Goal: Obtain resource: Obtain resource

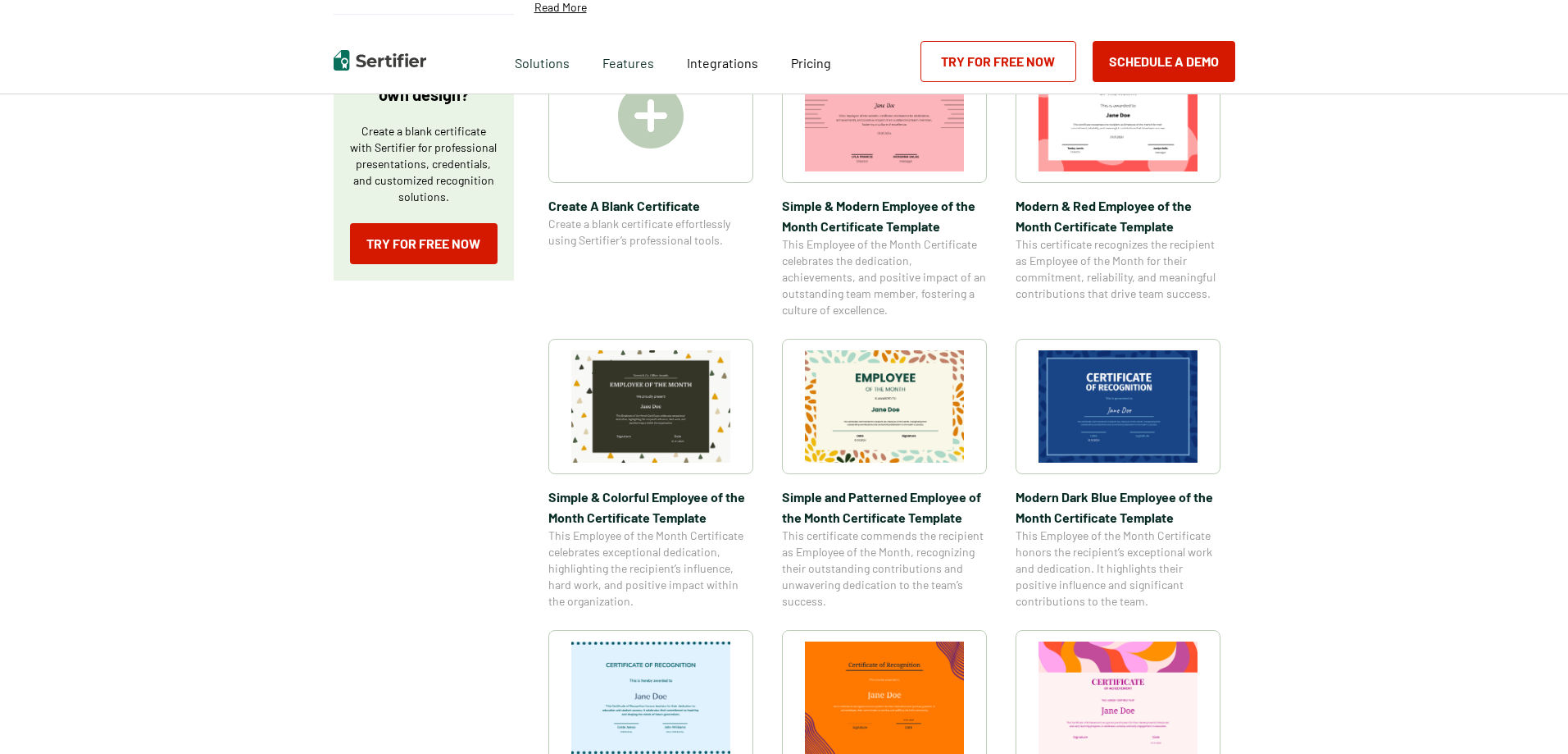
scroll to position [328, 0]
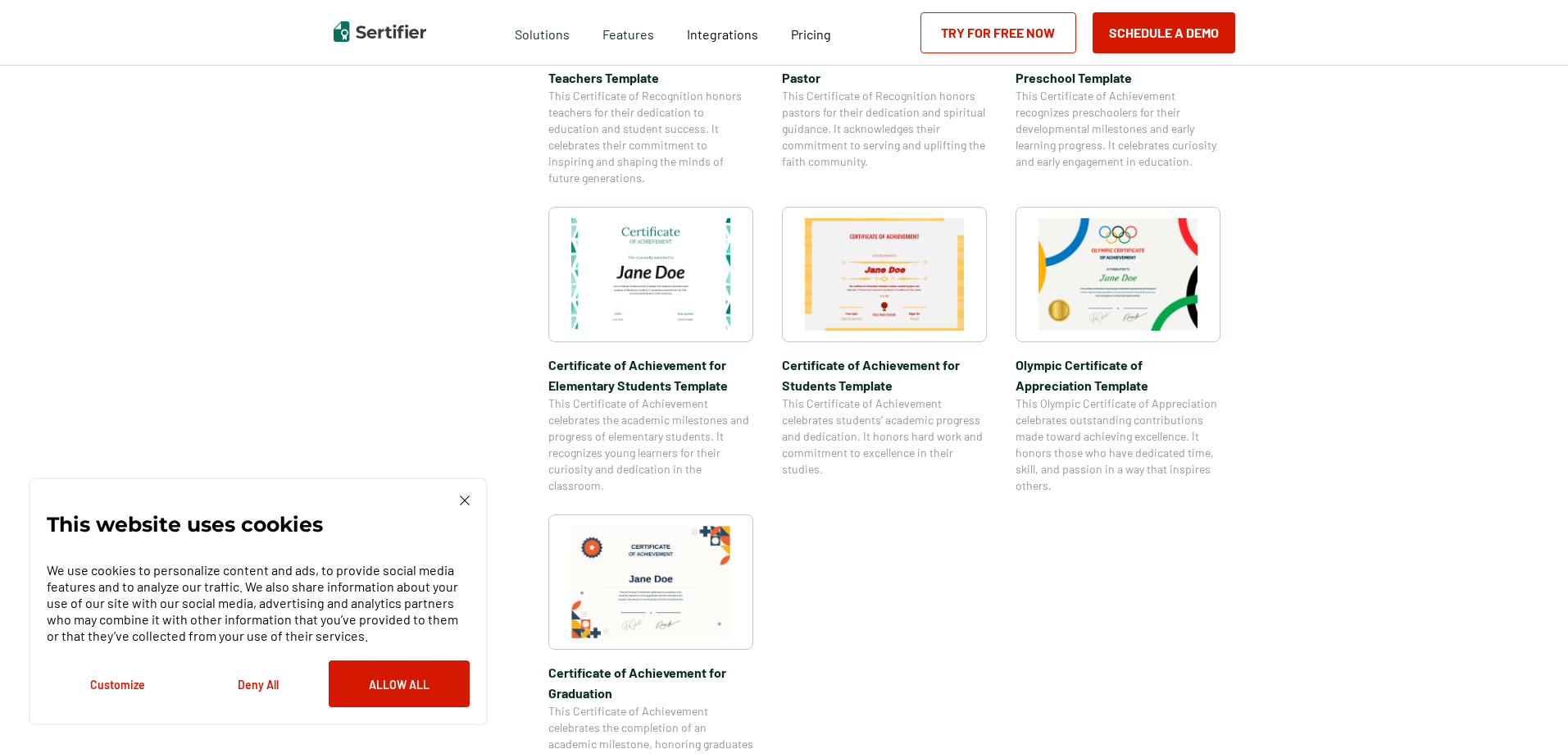
scroll to position [1312, 0]
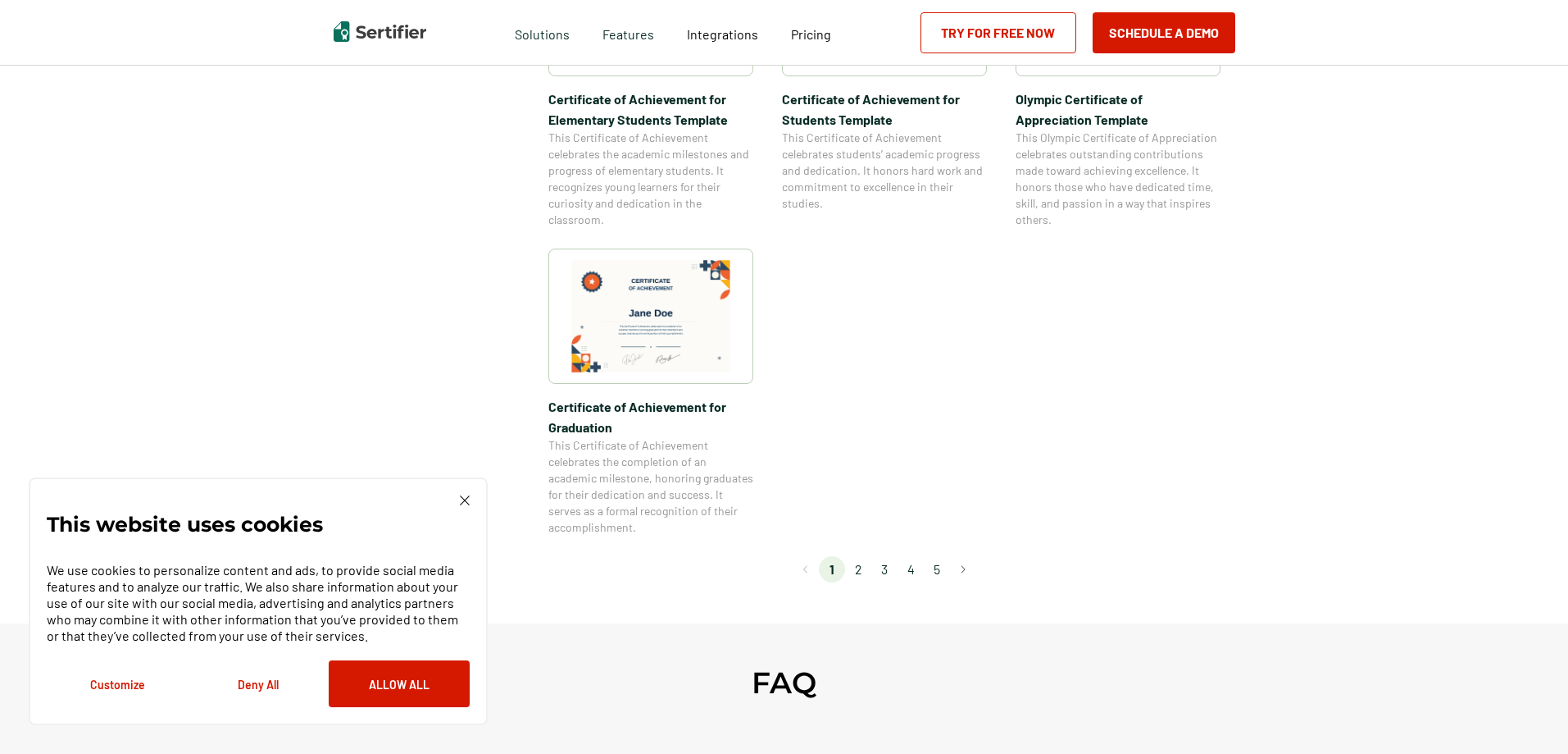
click at [860, 567] on li "2" at bounding box center [858, 568] width 26 height 26
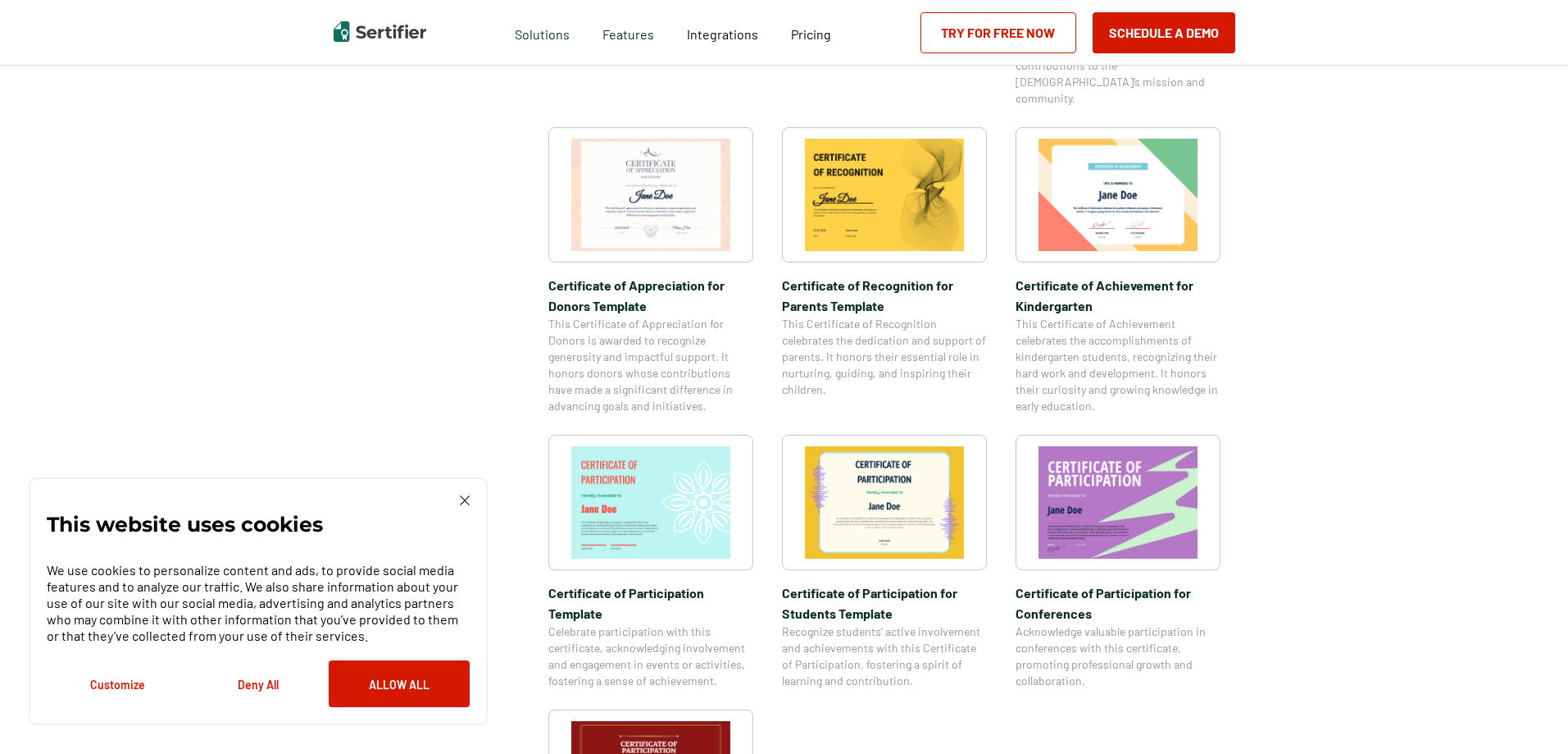
scroll to position [1148, 0]
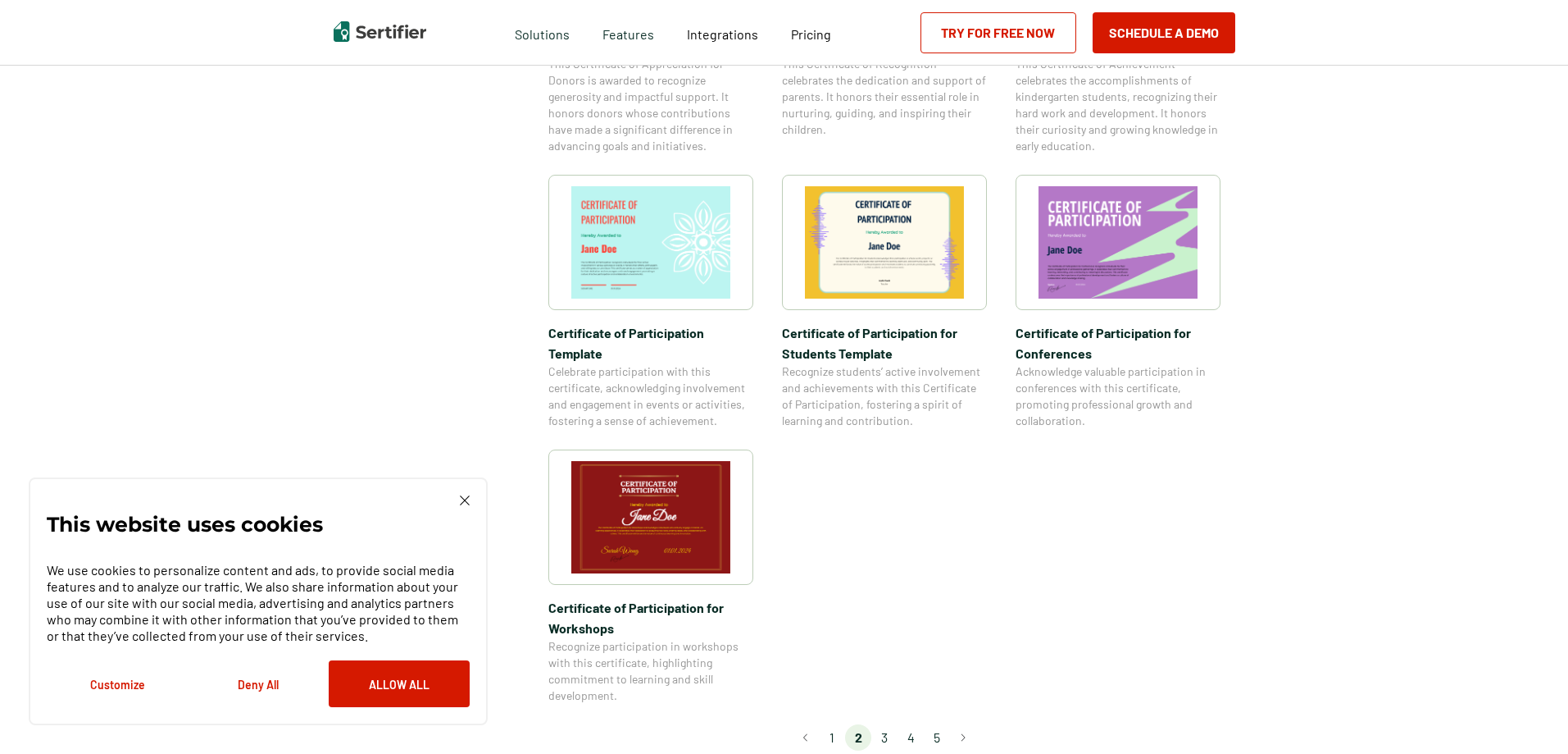
click at [894, 724] on li "3" at bounding box center [885, 737] width 26 height 26
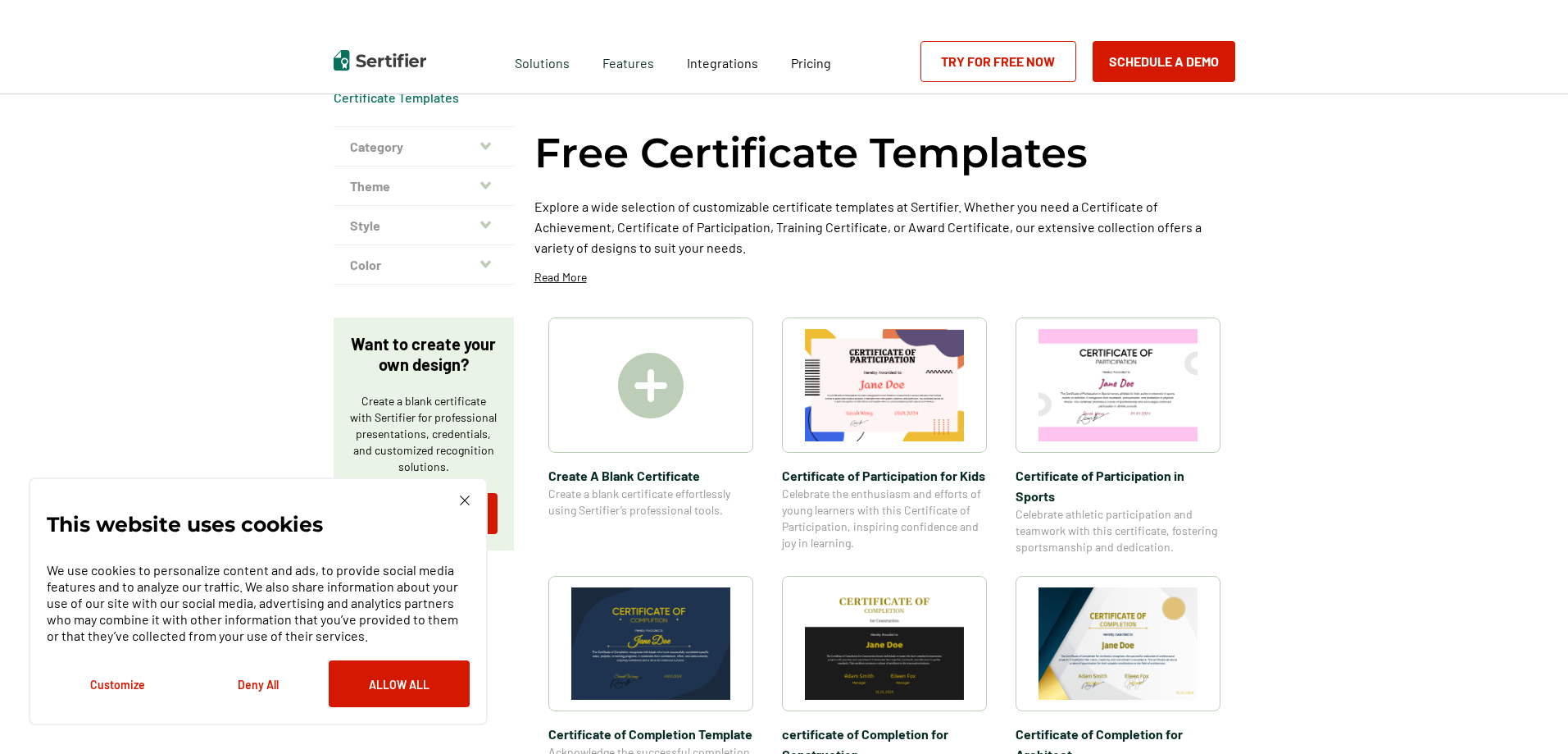
scroll to position [0, 0]
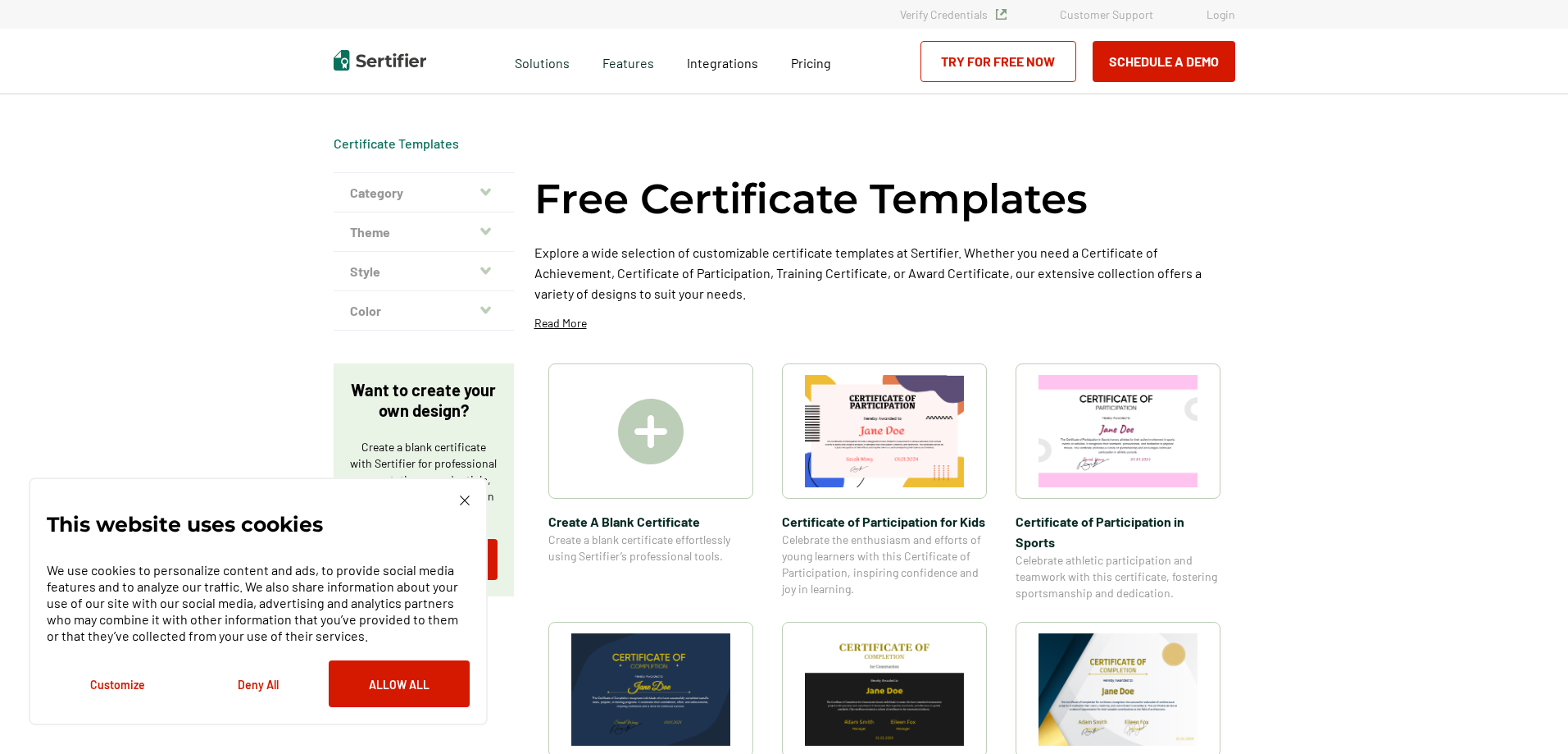
click at [467, 189] on button "Category" at bounding box center [423, 192] width 180 height 40
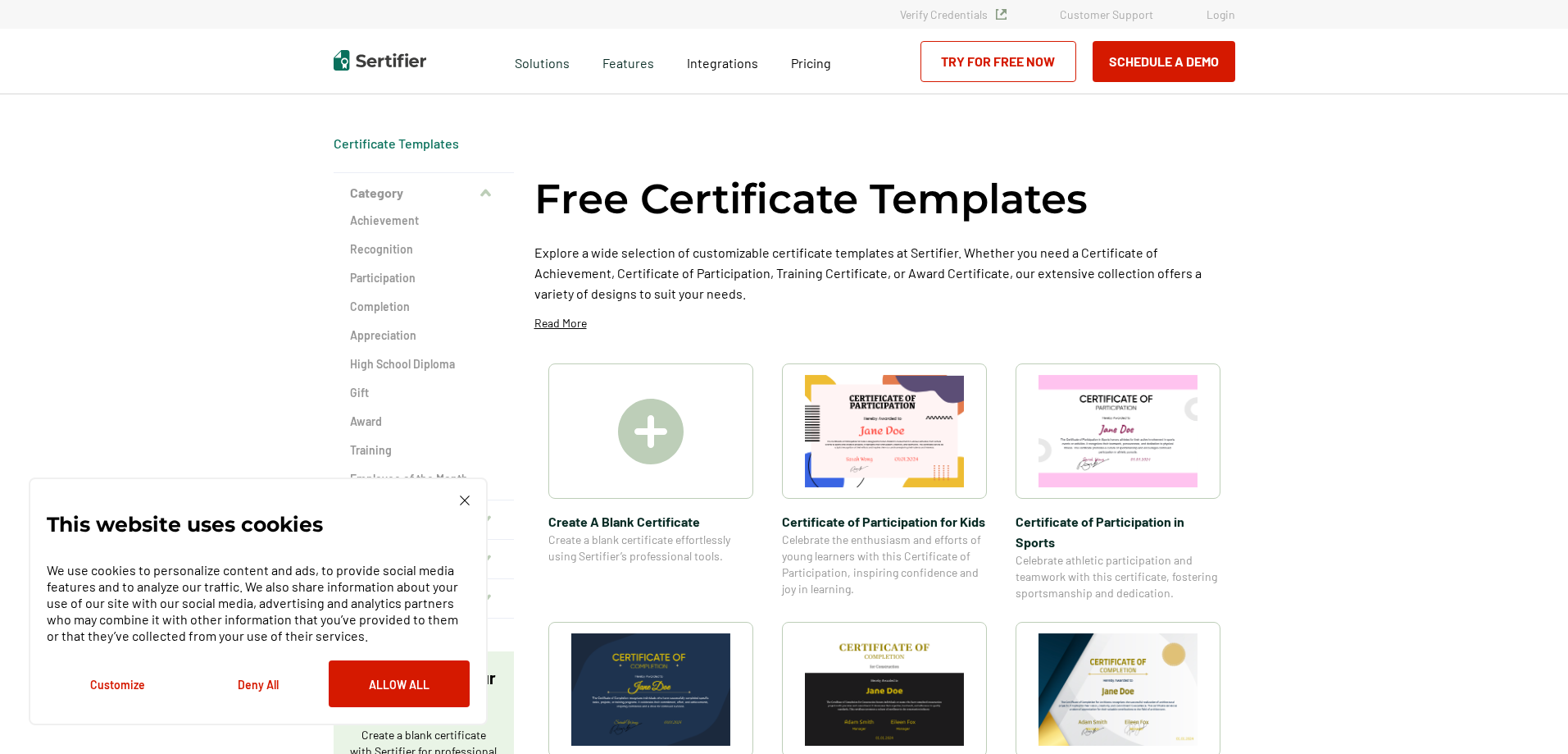
click at [396, 316] on div "Achievement Recognition Participation Completion Appreciation High School Diplo…" at bounding box center [423, 355] width 180 height 287
click at [394, 308] on h2 "Completion" at bounding box center [423, 306] width 148 height 17
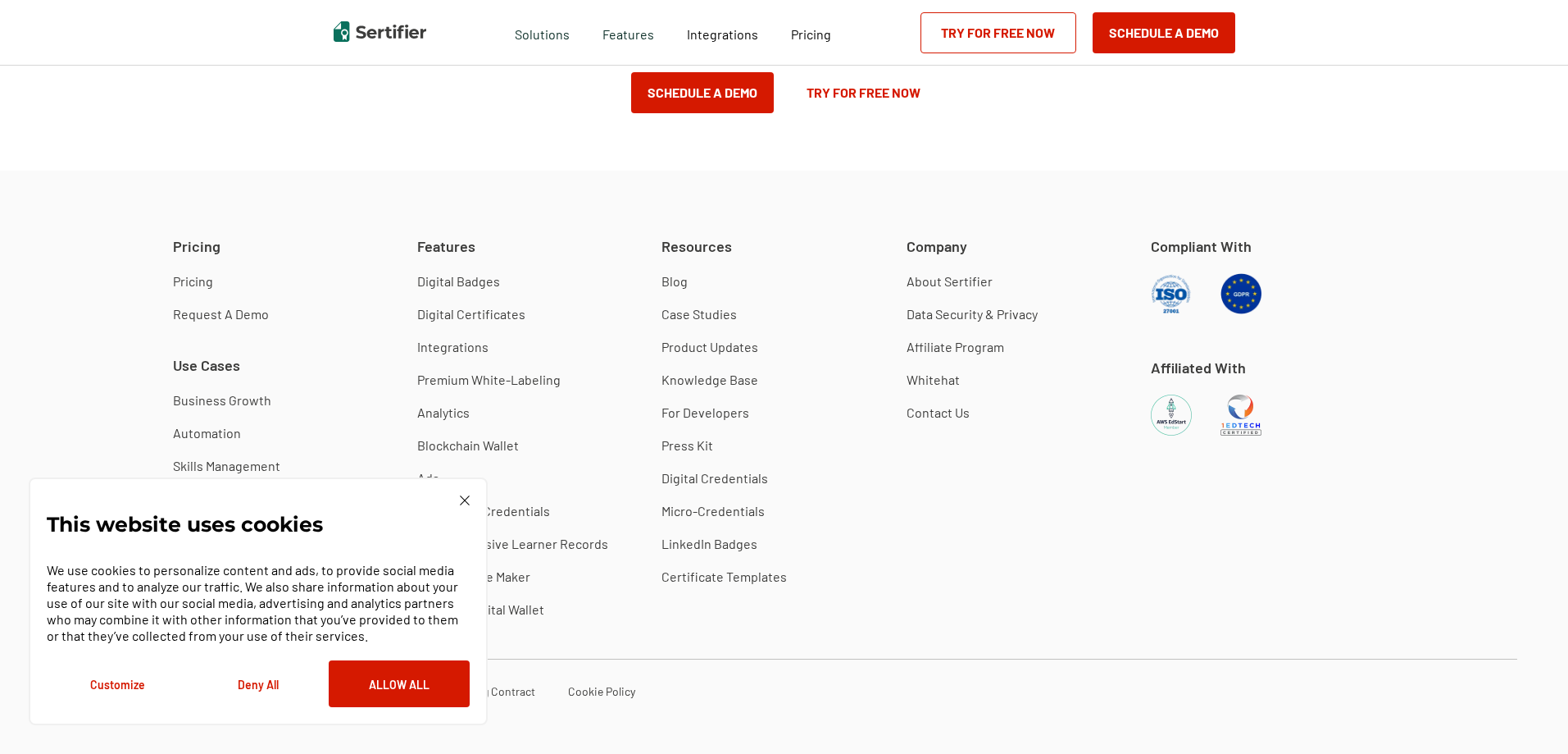
scroll to position [1499, 0]
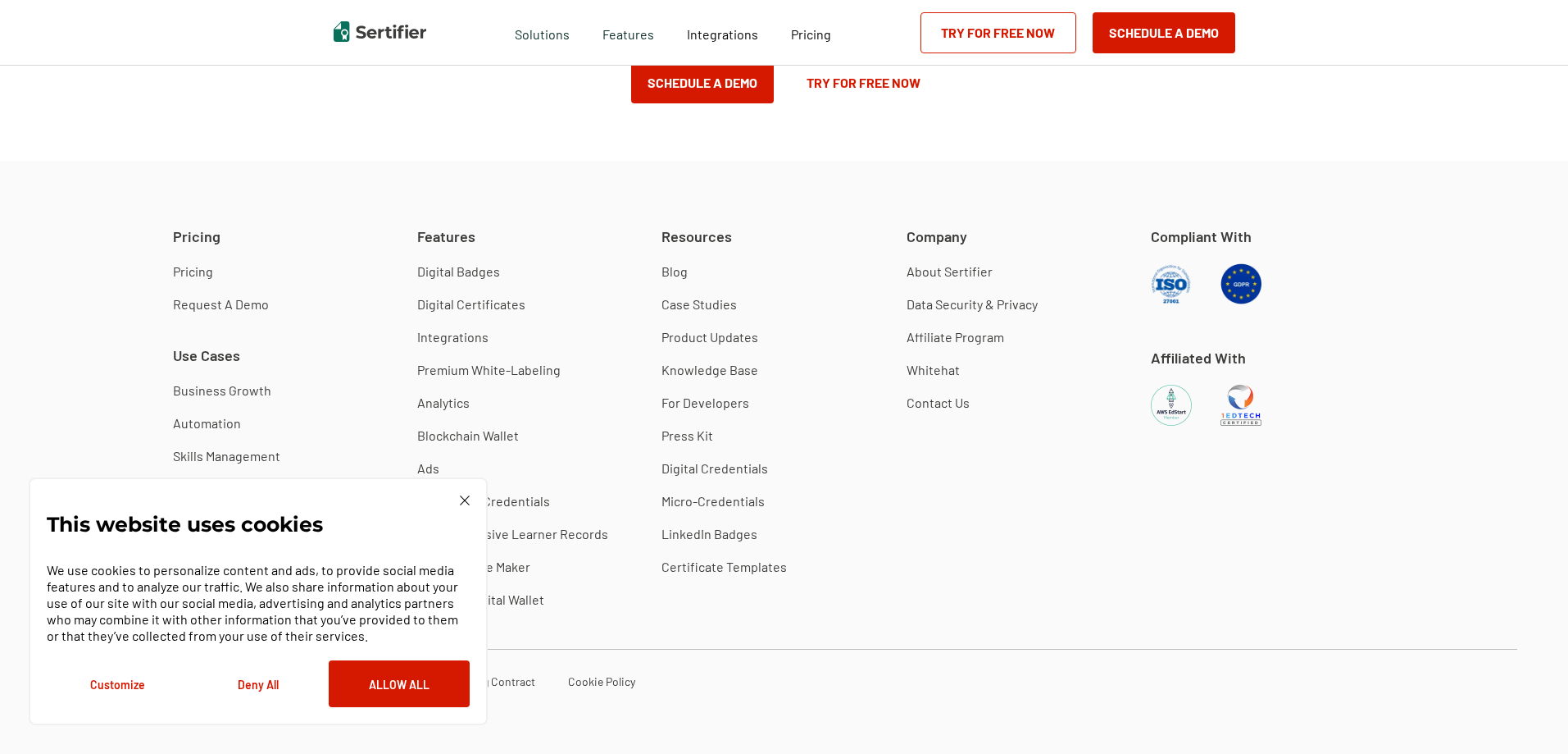
click at [469, 504] on div "This website uses cookies We use cookies to personalize content and ads, to pro…" at bounding box center [258, 601] width 459 height 247
click at [416, 676] on button "Allow All" at bounding box center [398, 683] width 141 height 47
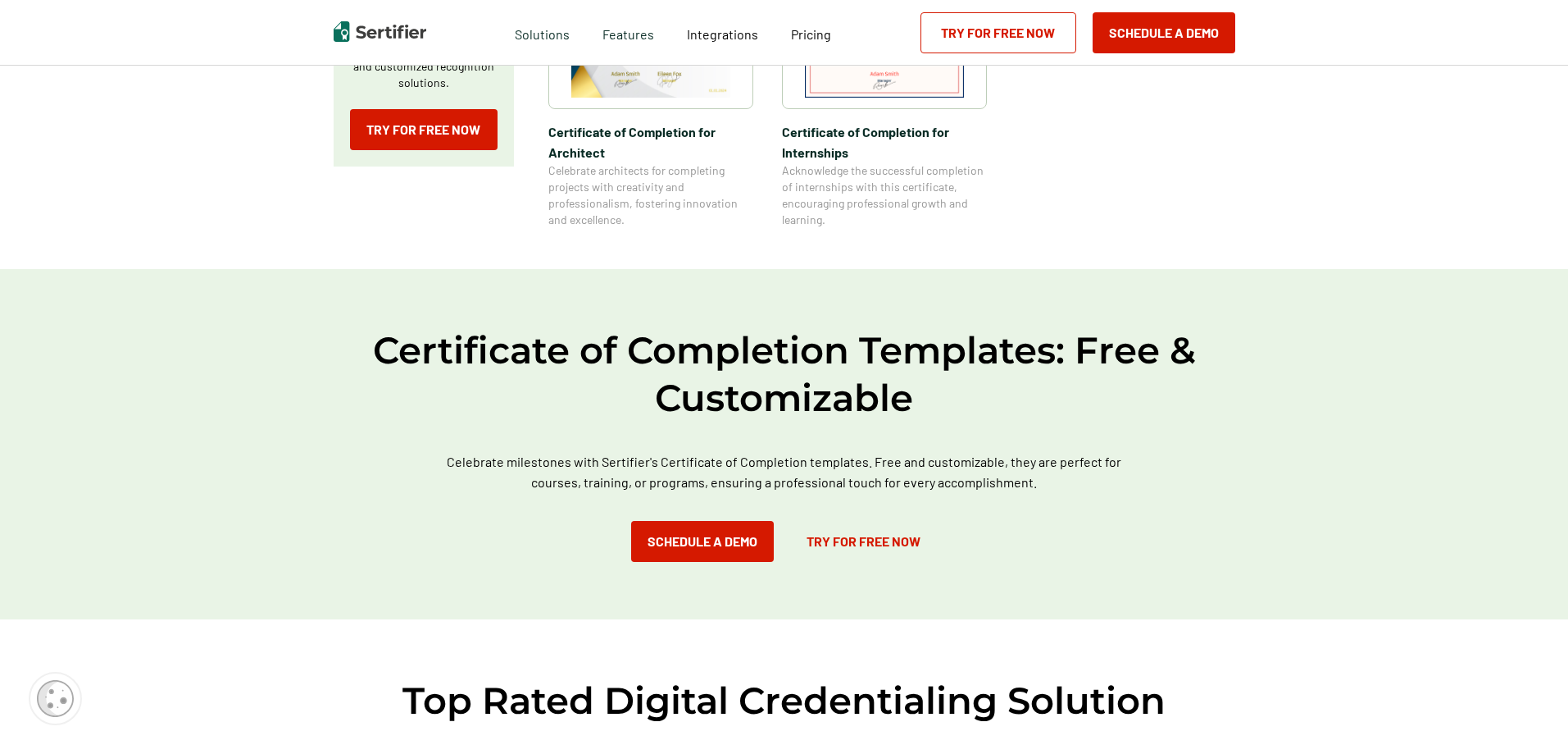
scroll to position [679, 0]
